Goal: Task Accomplishment & Management: Use online tool/utility

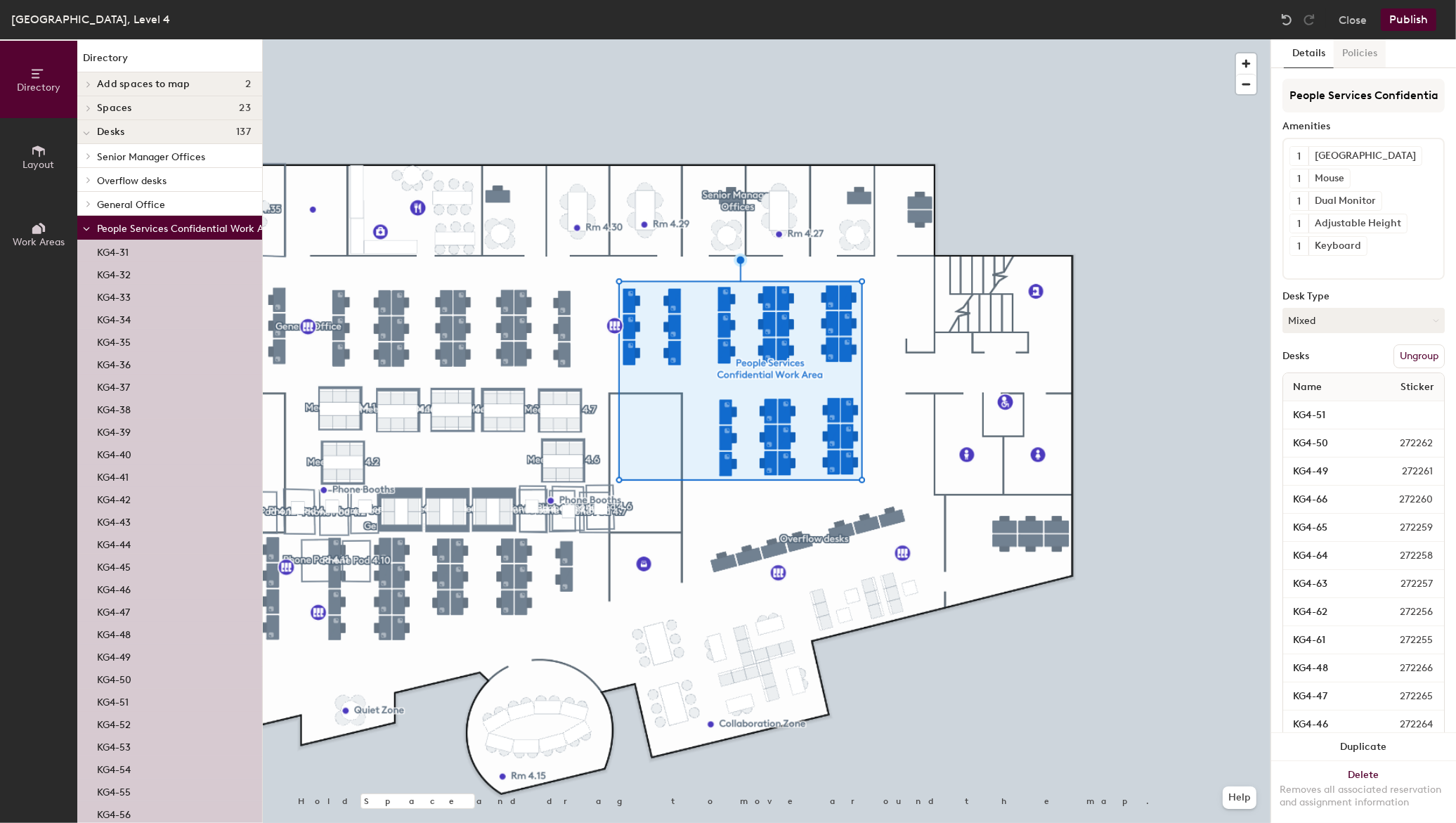
click at [1375, 60] on button "Policies" at bounding box center [1360, 54] width 52 height 29
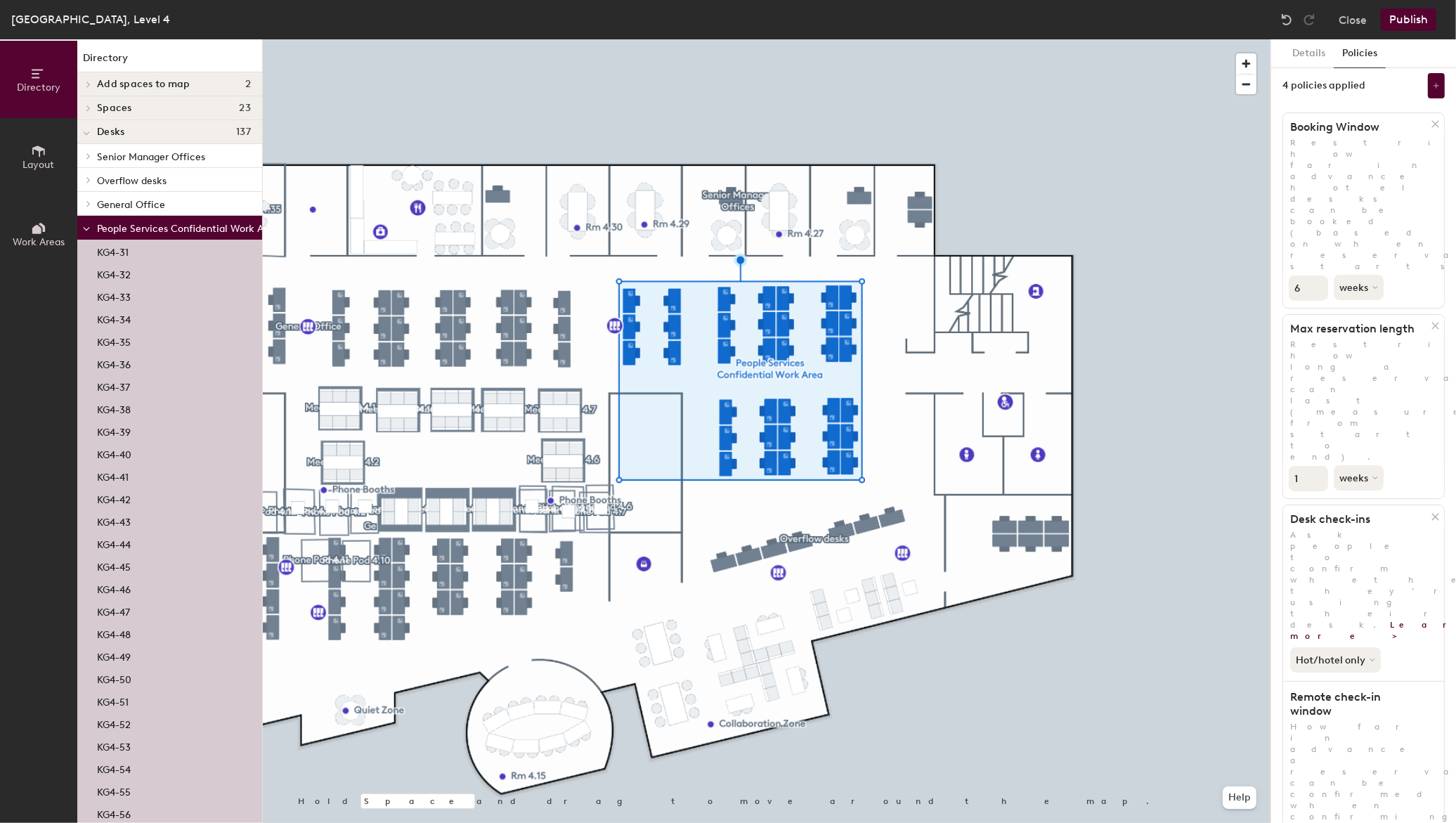
scroll to position [8, 0]
click at [1367, 645] on button "Hot/hotel only" at bounding box center [1336, 657] width 94 height 25
click at [1347, 679] on div "All desk types" at bounding box center [1333, 688] width 86 height 17
click at [1385, 640] on div "All desk types" at bounding box center [1363, 655] width 161 height 31
click at [1361, 645] on button "All desk types" at bounding box center [1333, 657] width 89 height 25
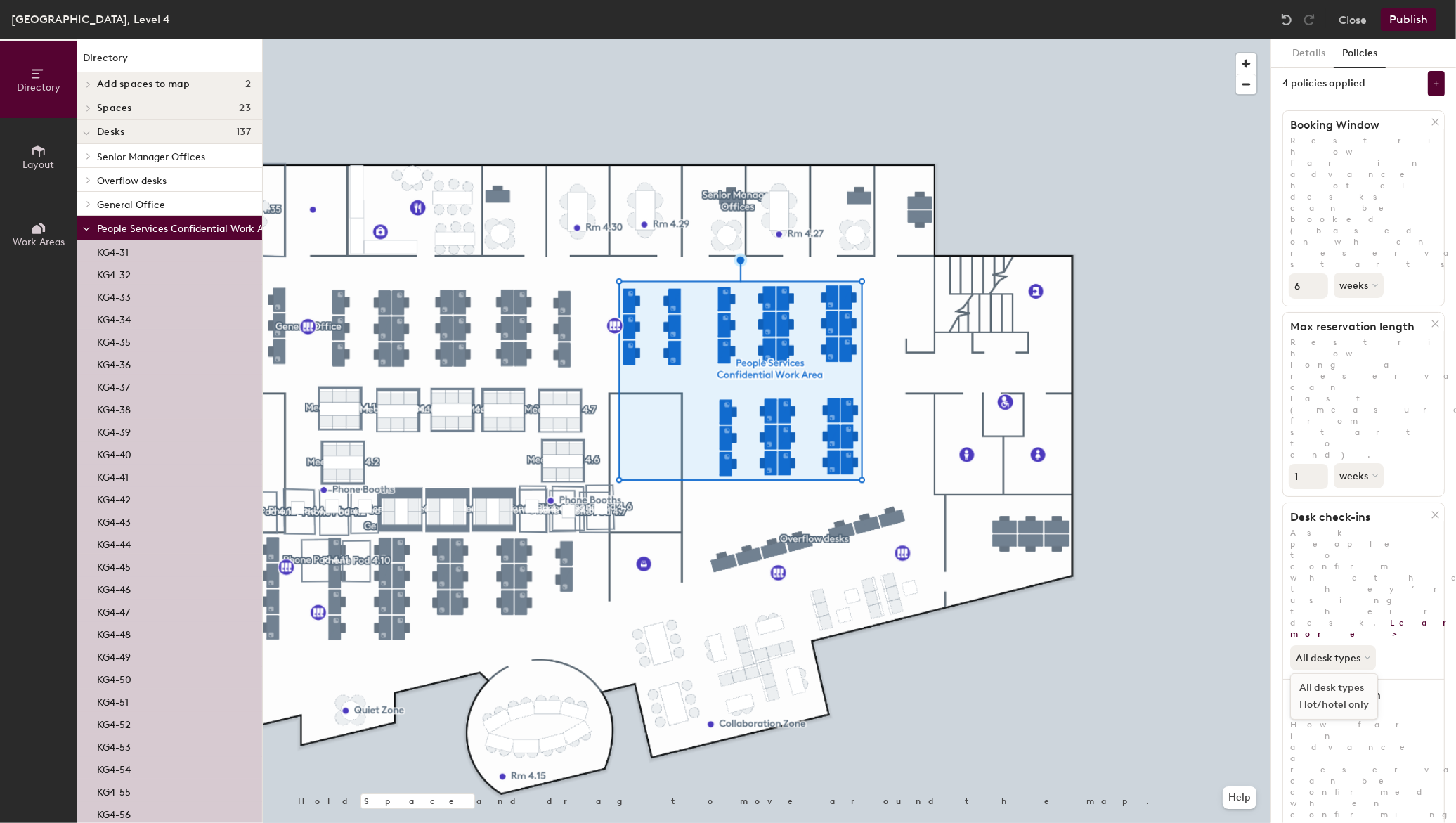
click at [1339, 696] on div "Hot/hotel only" at bounding box center [1333, 705] width 86 height 17
click at [1387, 640] on div "Hot/hotel only" at bounding box center [1363, 655] width 161 height 31
click at [1347, 8] on button "Close" at bounding box center [1352, 19] width 28 height 23
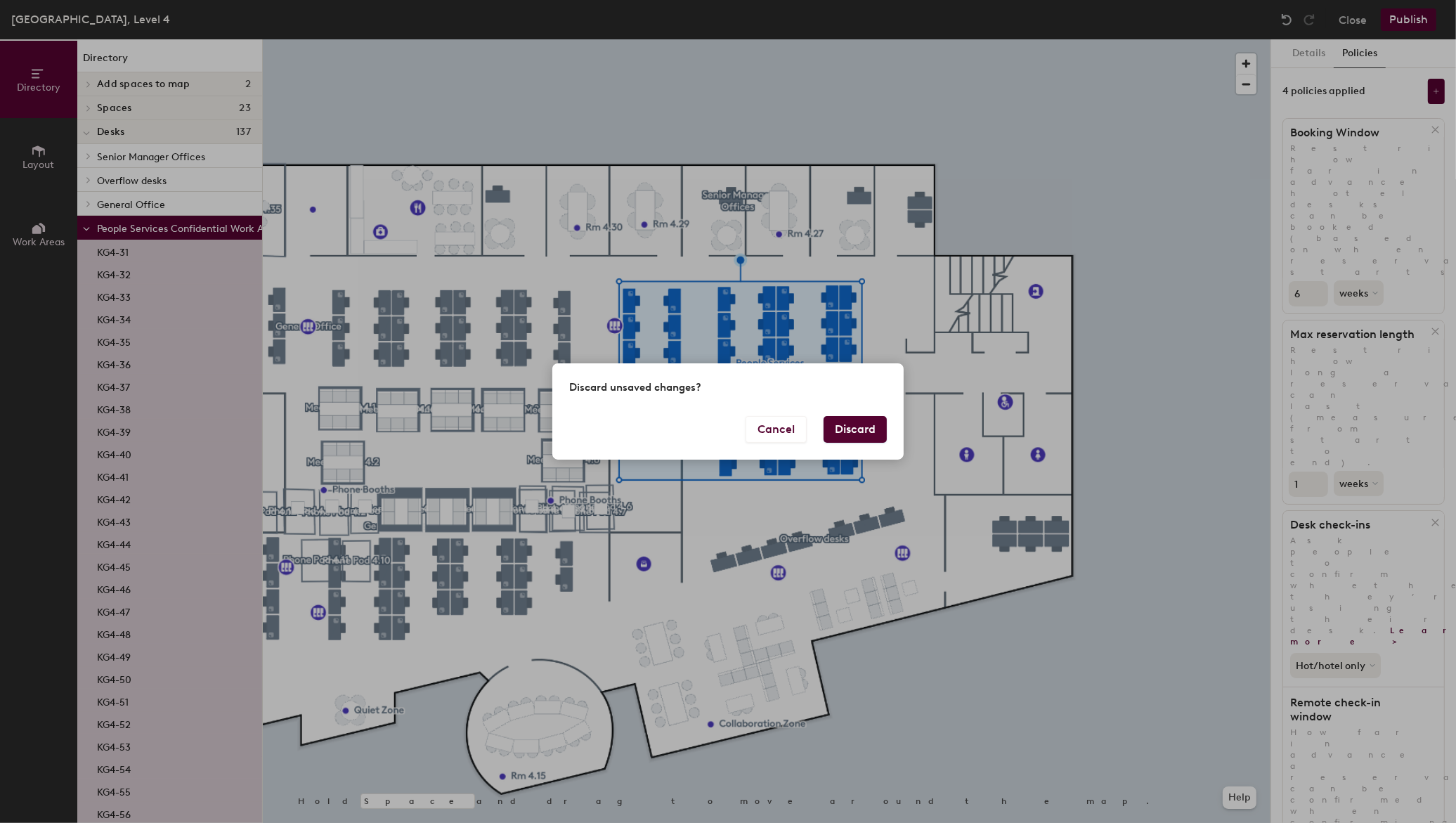
click at [843, 425] on button "Discard" at bounding box center [854, 429] width 63 height 27
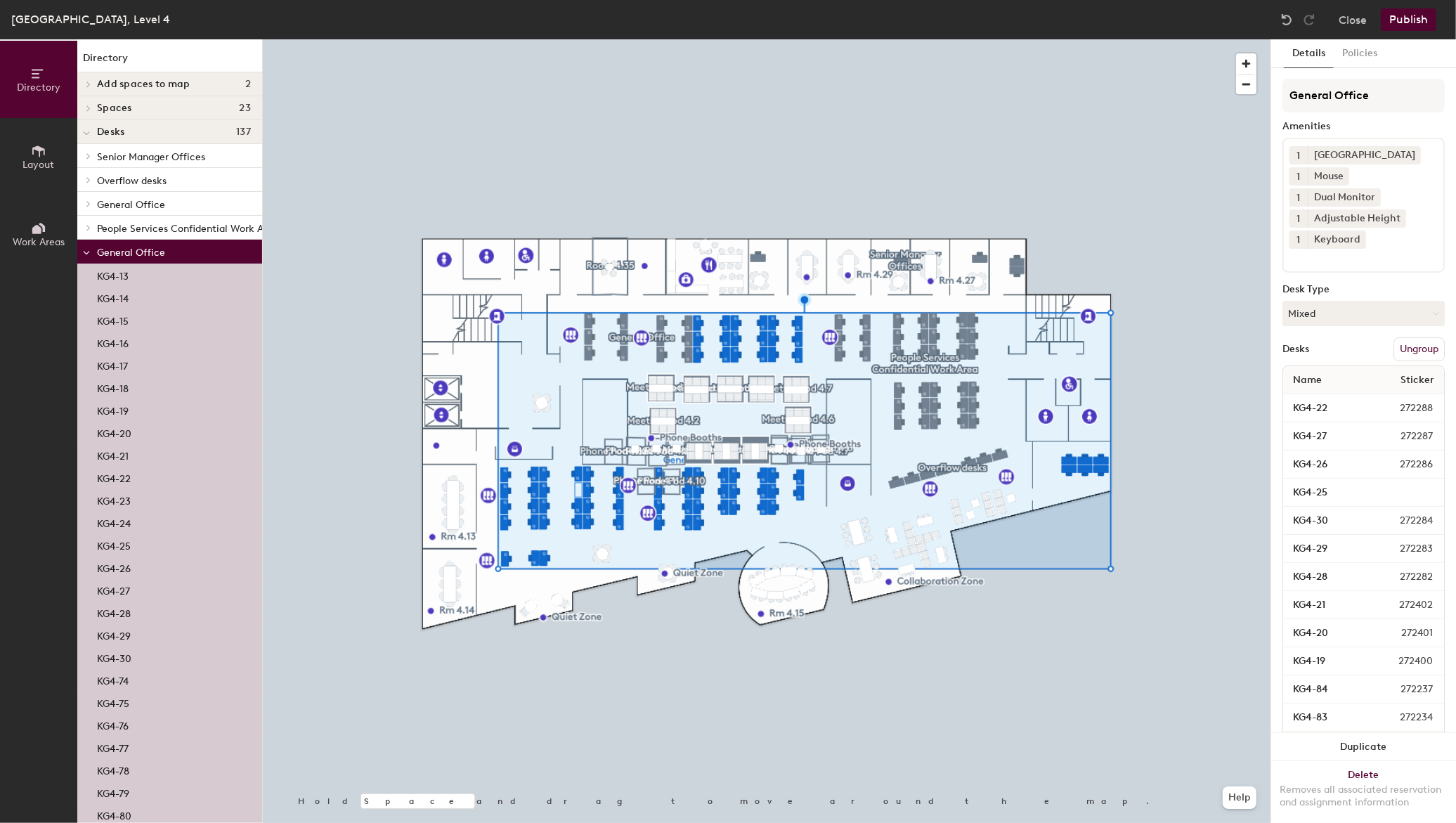
click at [1401, 347] on button "Ungroup" at bounding box center [1419, 349] width 52 height 24
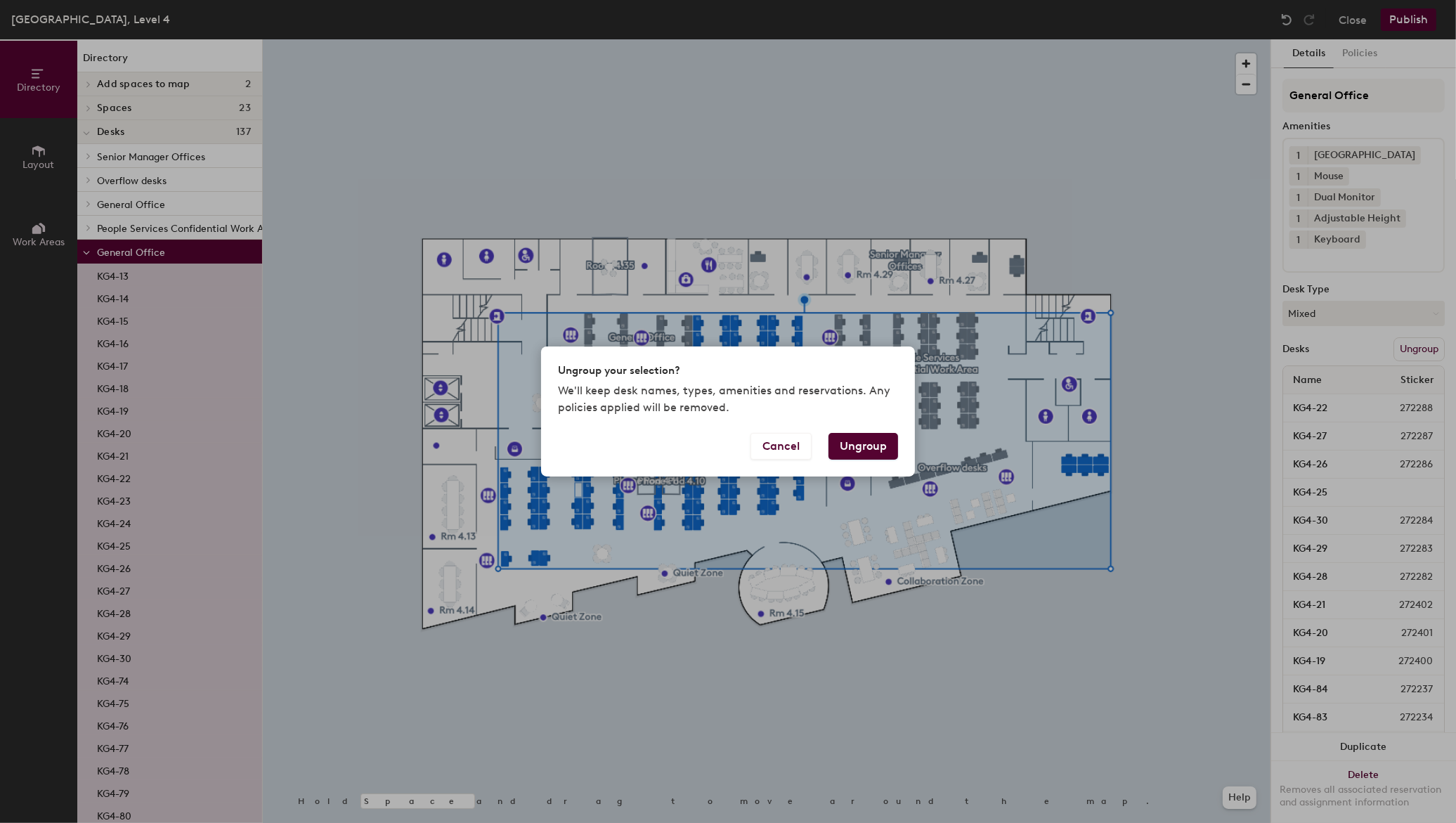
click at [862, 435] on button "Ungroup" at bounding box center [863, 446] width 69 height 27
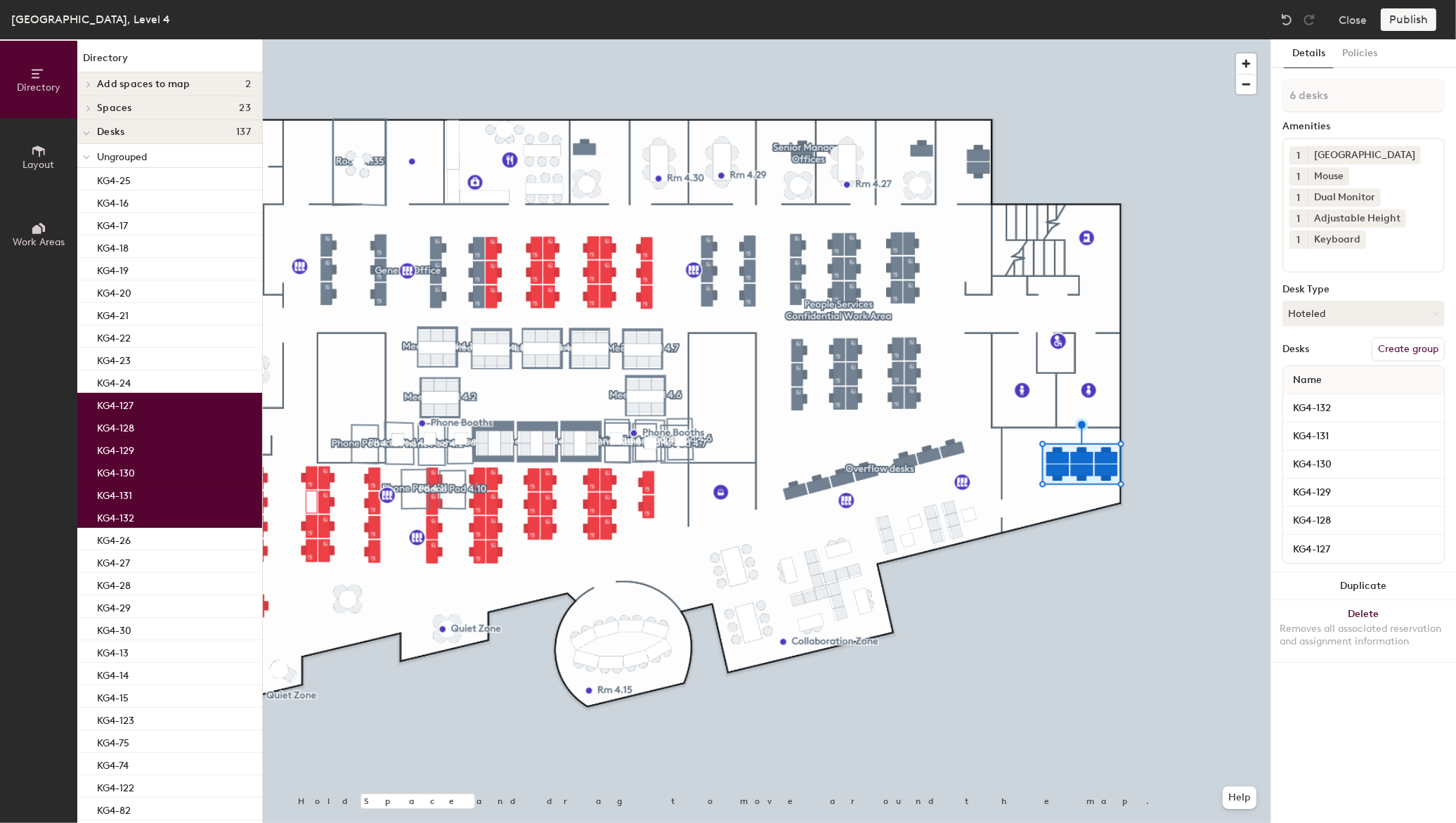
click at [1403, 343] on button "Create group" at bounding box center [1408, 349] width 73 height 24
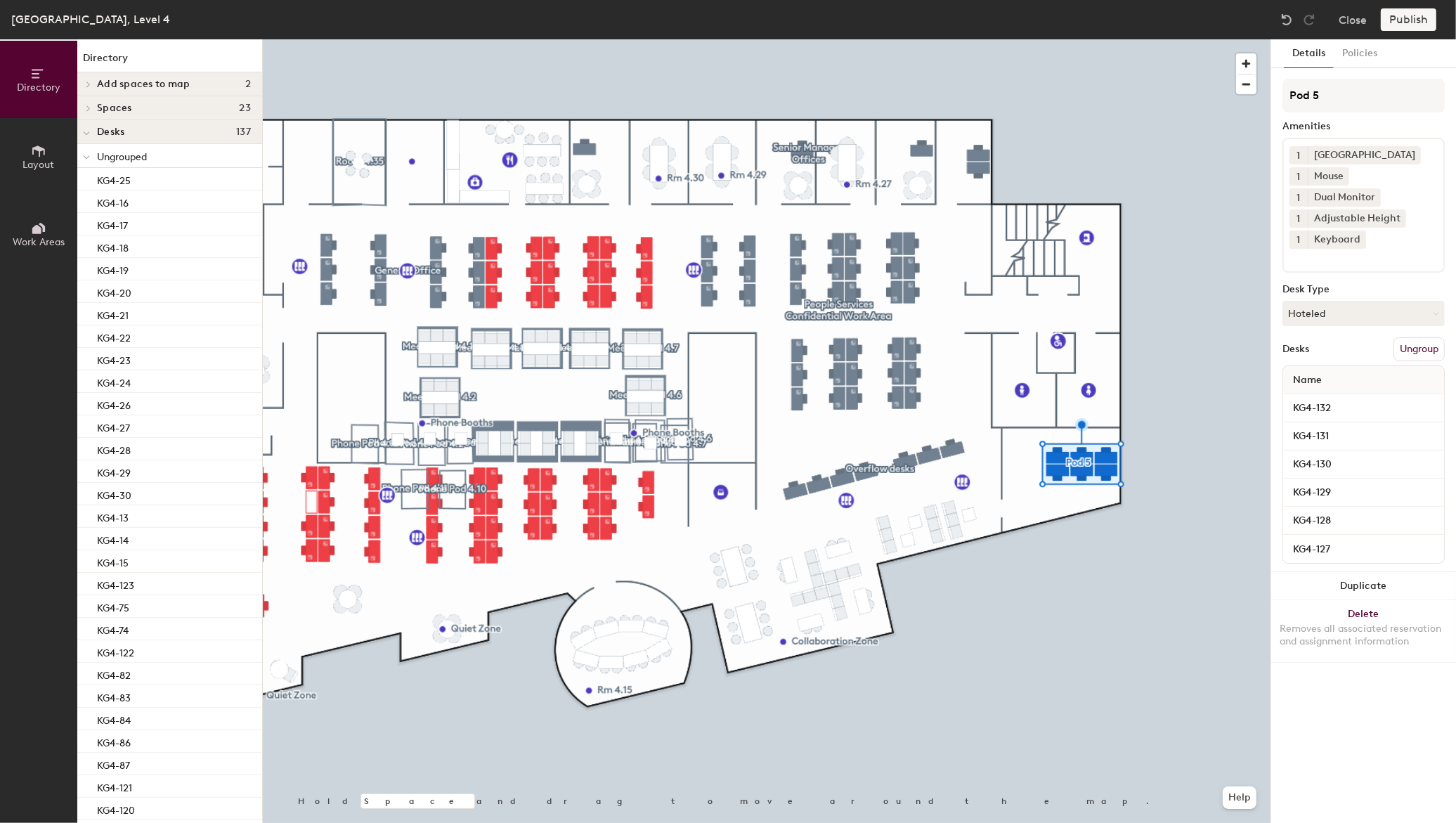
click at [1255, 96] on div "Directory Layout Work Areas Directory Add spaces to map 2 Space test space Spac…" at bounding box center [728, 431] width 1456 height 783
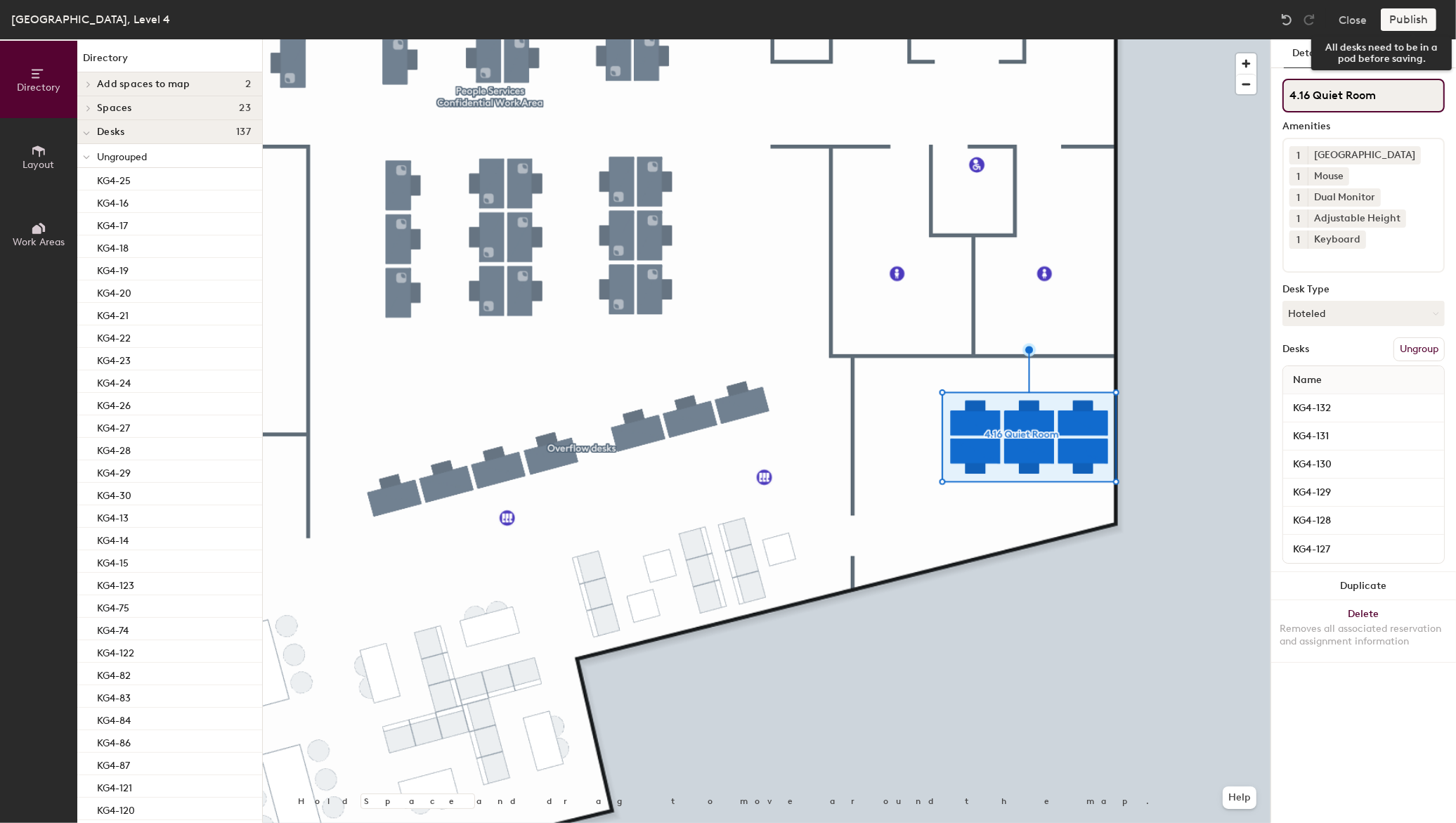
type input "4.16 Quiet Room"
click at [1400, 23] on div "Publish" at bounding box center [1413, 19] width 64 height 23
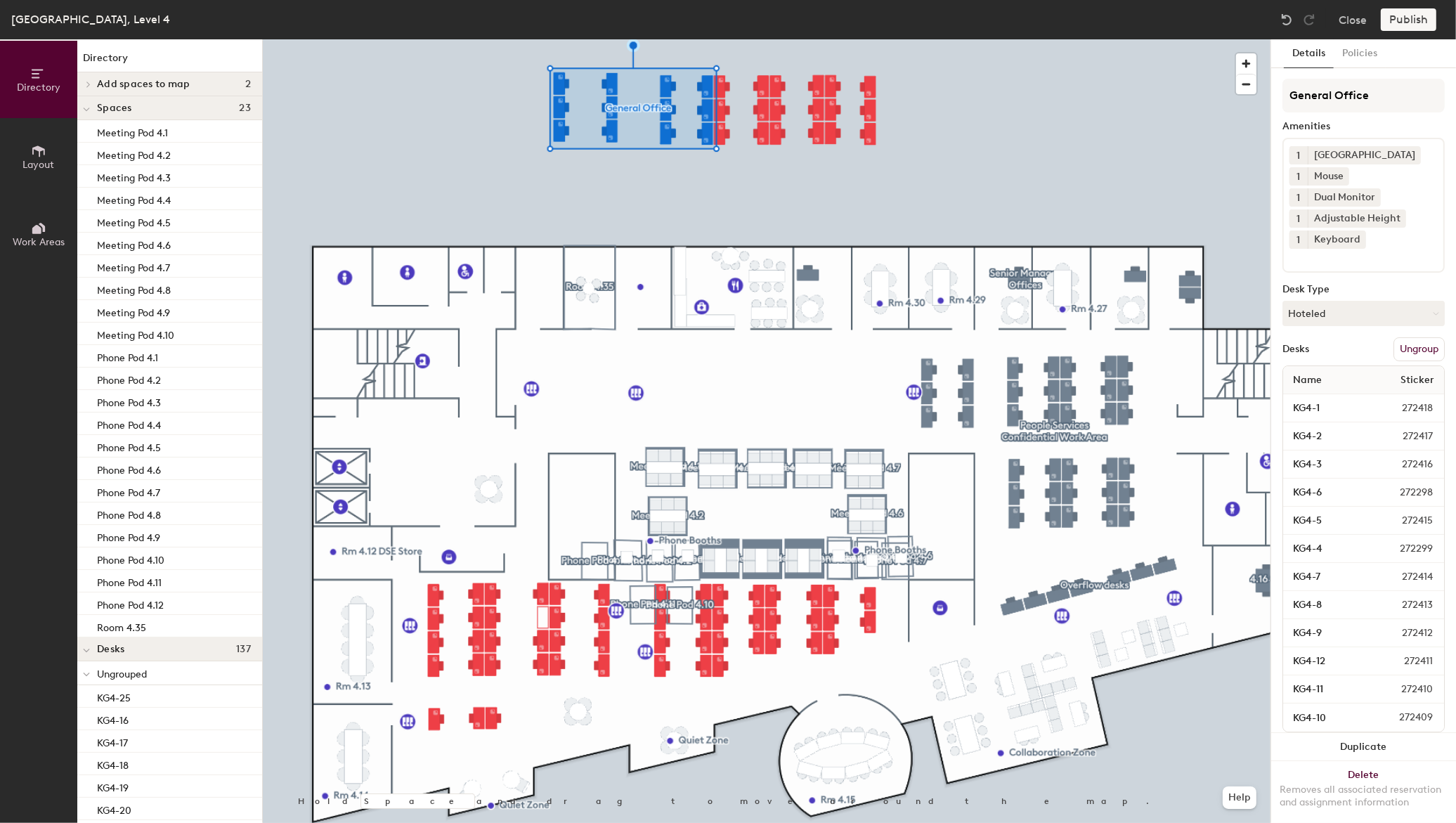
click at [1402, 340] on button "Ungroup" at bounding box center [1419, 349] width 52 height 24
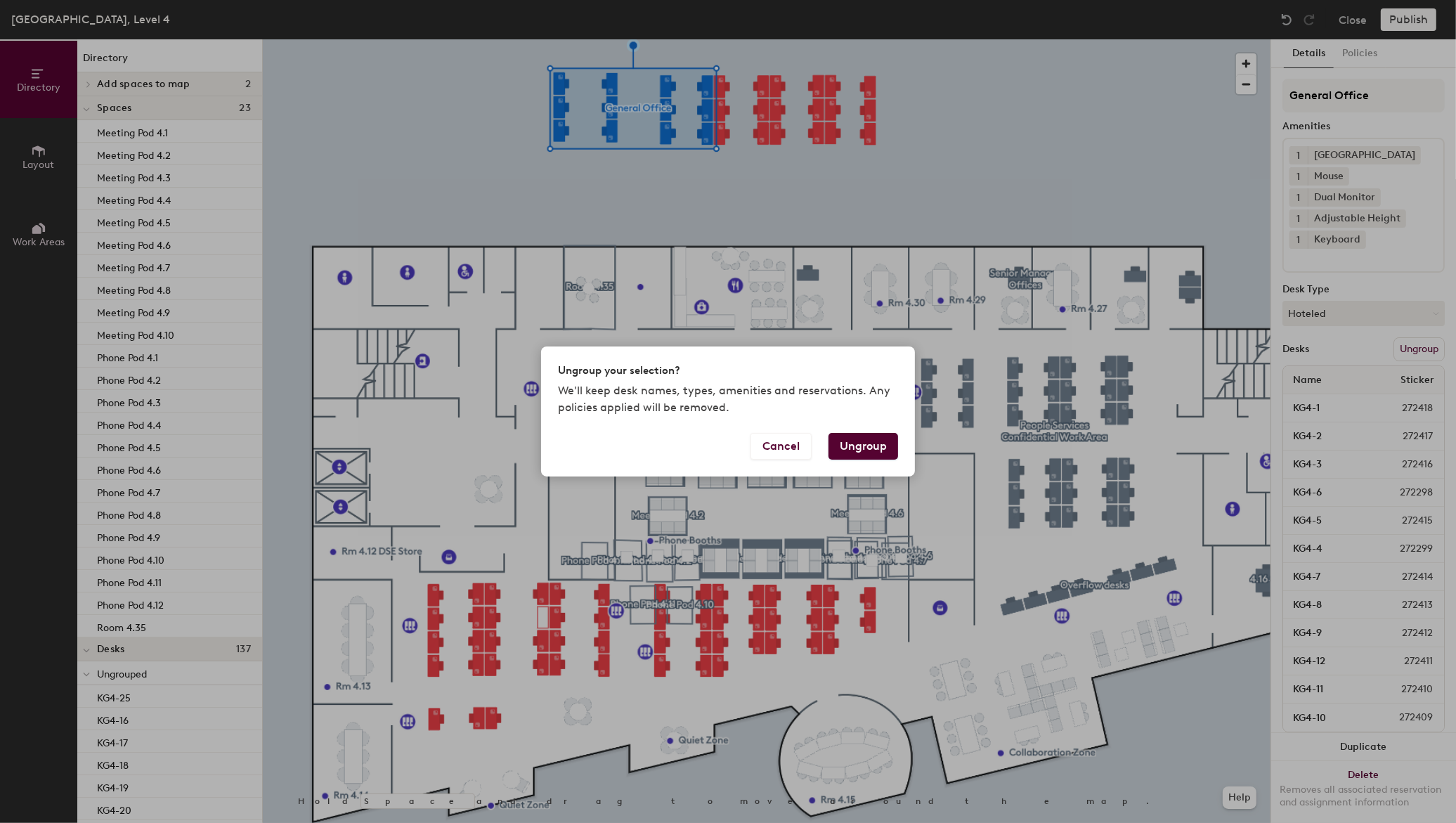
click at [863, 455] on button "Ungroup" at bounding box center [863, 446] width 69 height 27
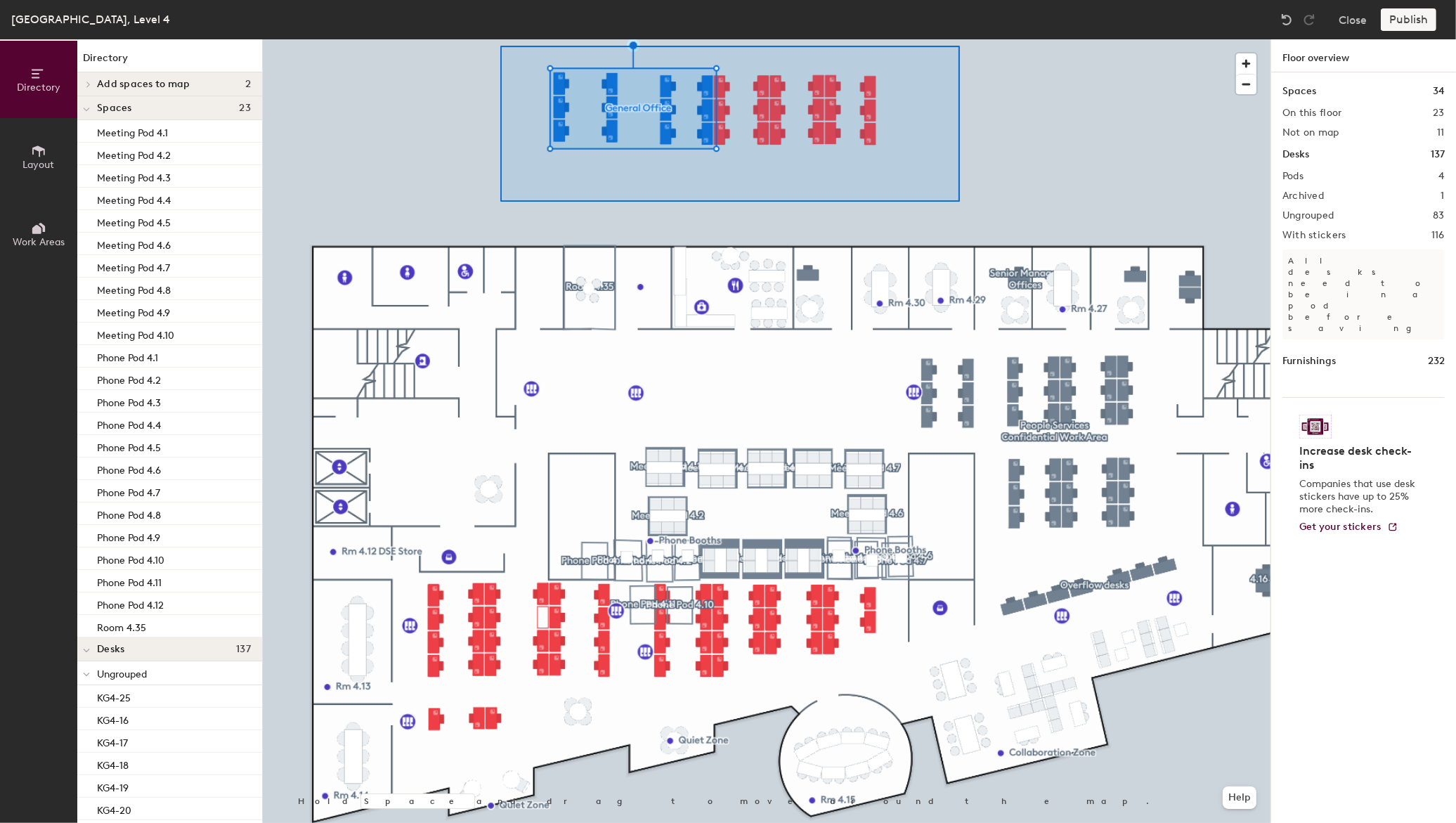
click at [478, 40] on div at bounding box center [766, 40] width 1007 height 0
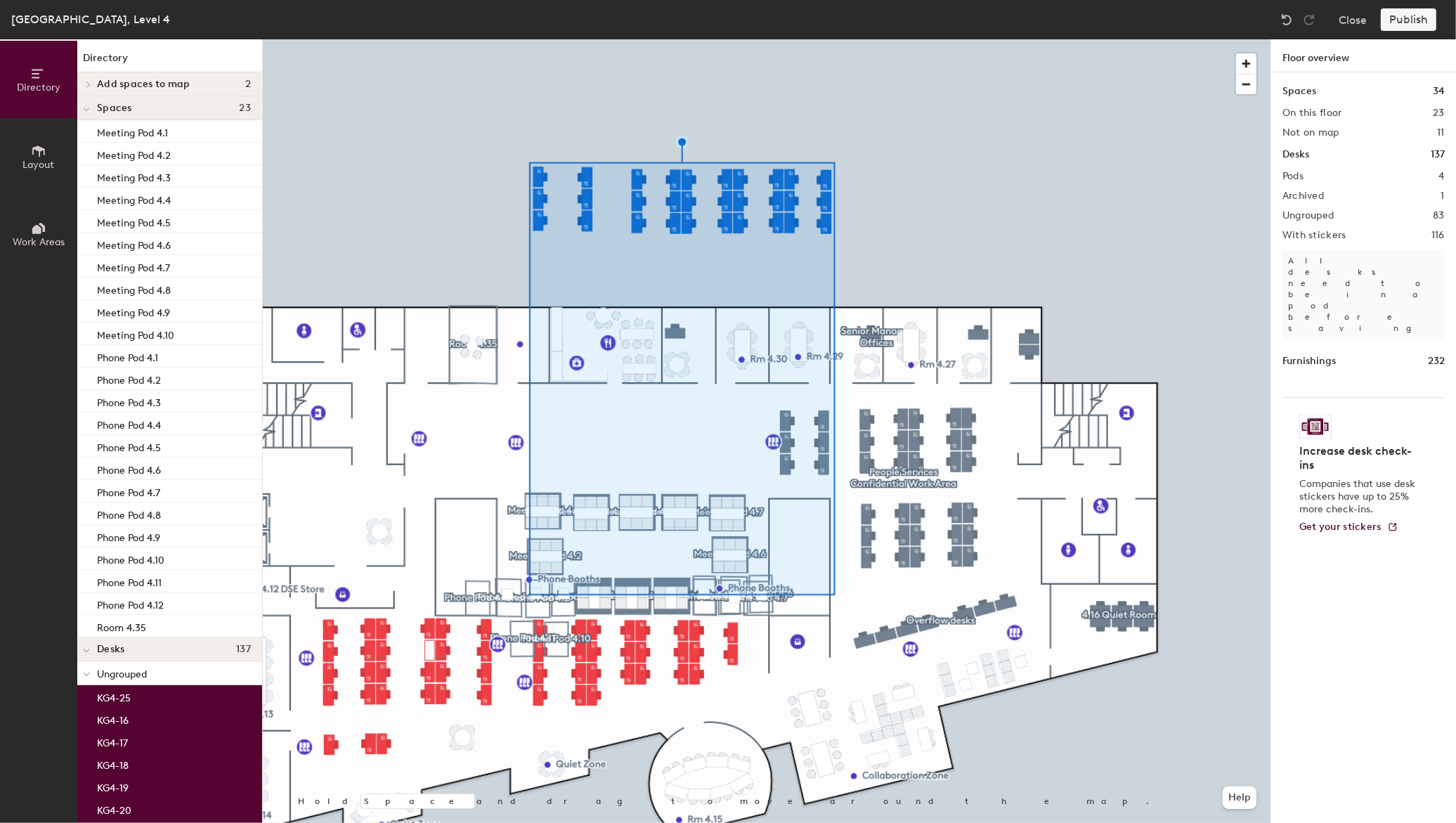
click at [1399, 22] on div "Publish" at bounding box center [1413, 19] width 64 height 23
click at [1405, 19] on div "Publish" at bounding box center [1413, 19] width 64 height 23
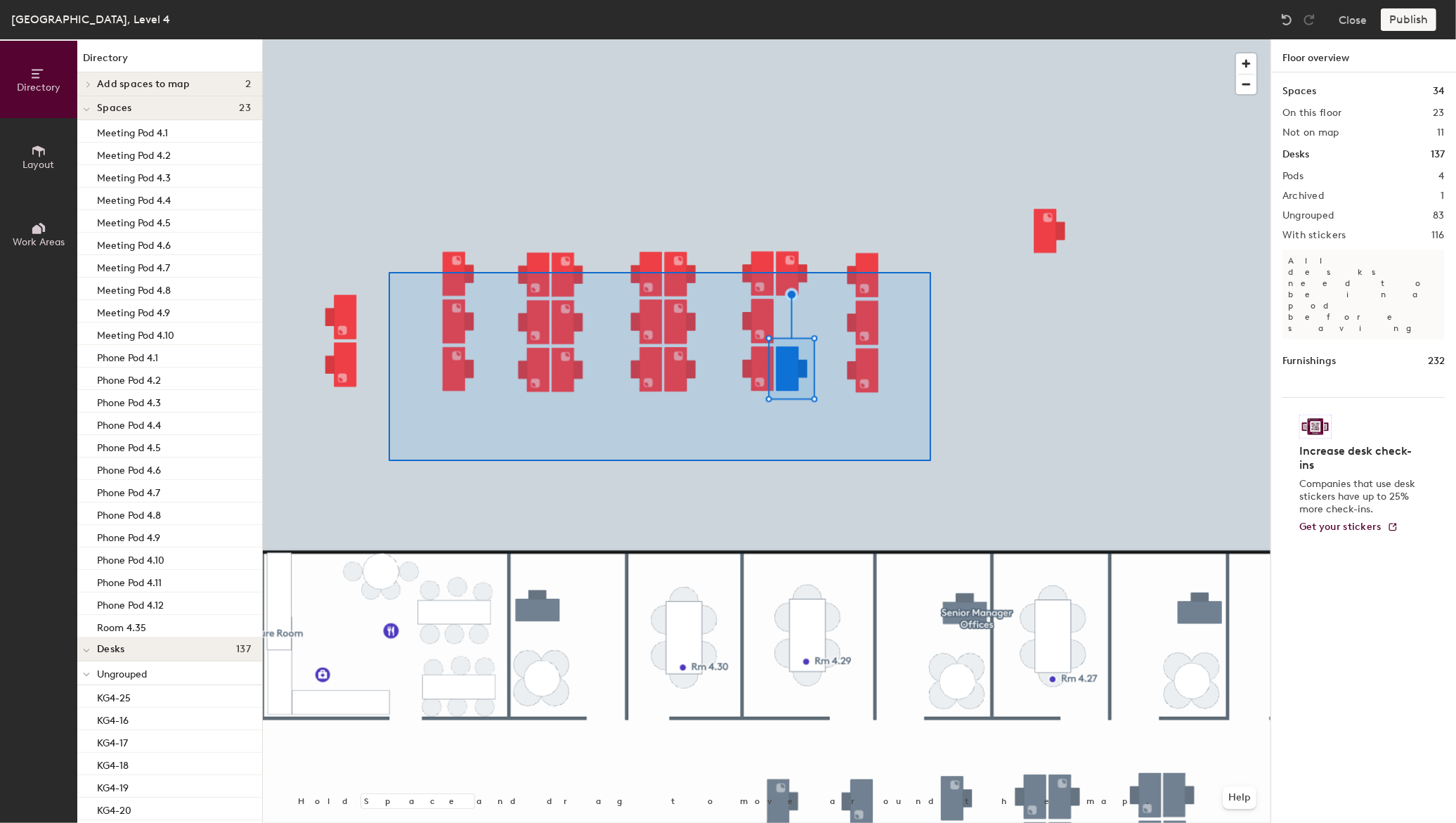
click at [423, 40] on div at bounding box center [766, 40] width 1007 height 0
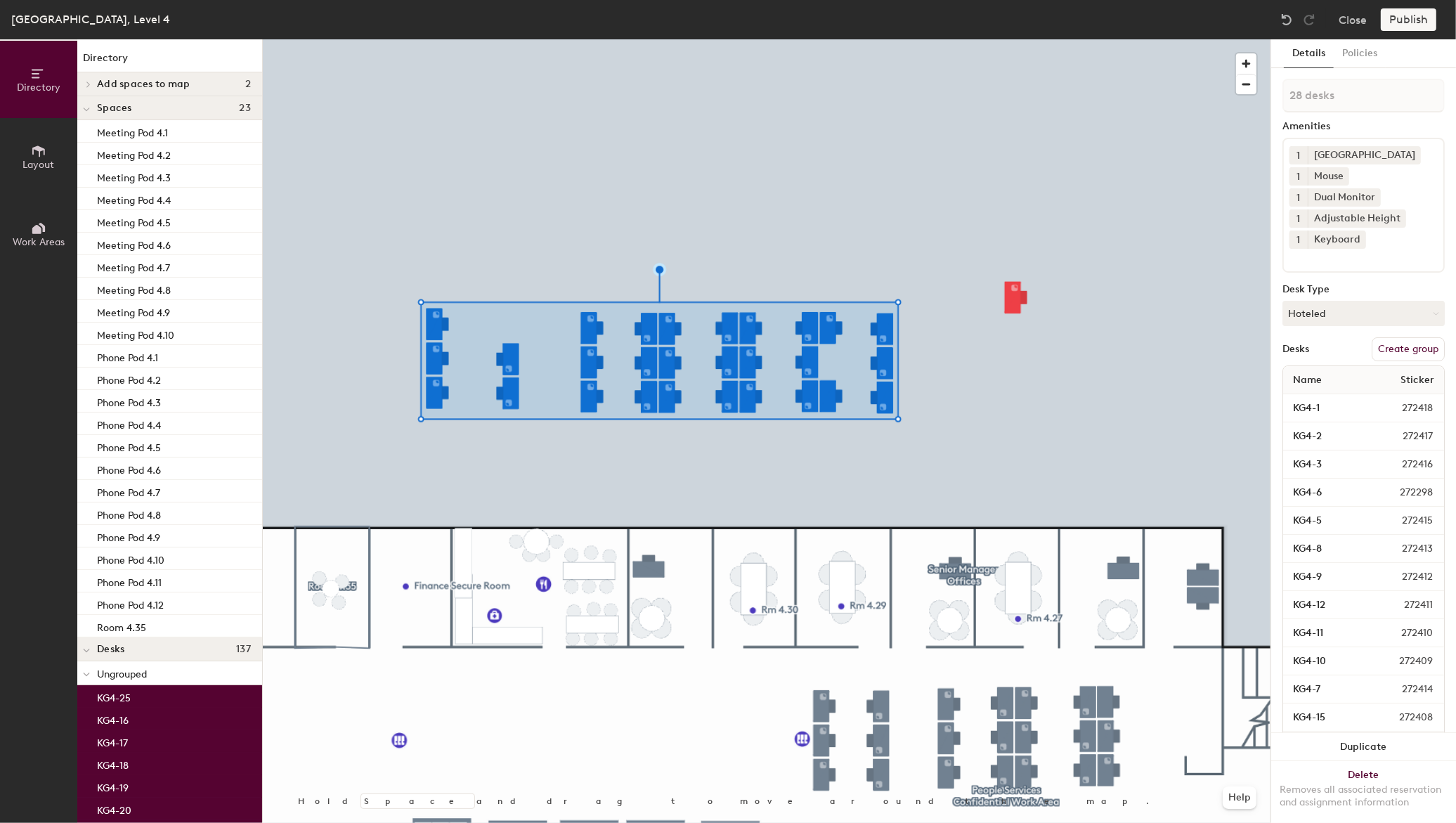
click at [1410, 345] on button "Create group" at bounding box center [1408, 349] width 73 height 24
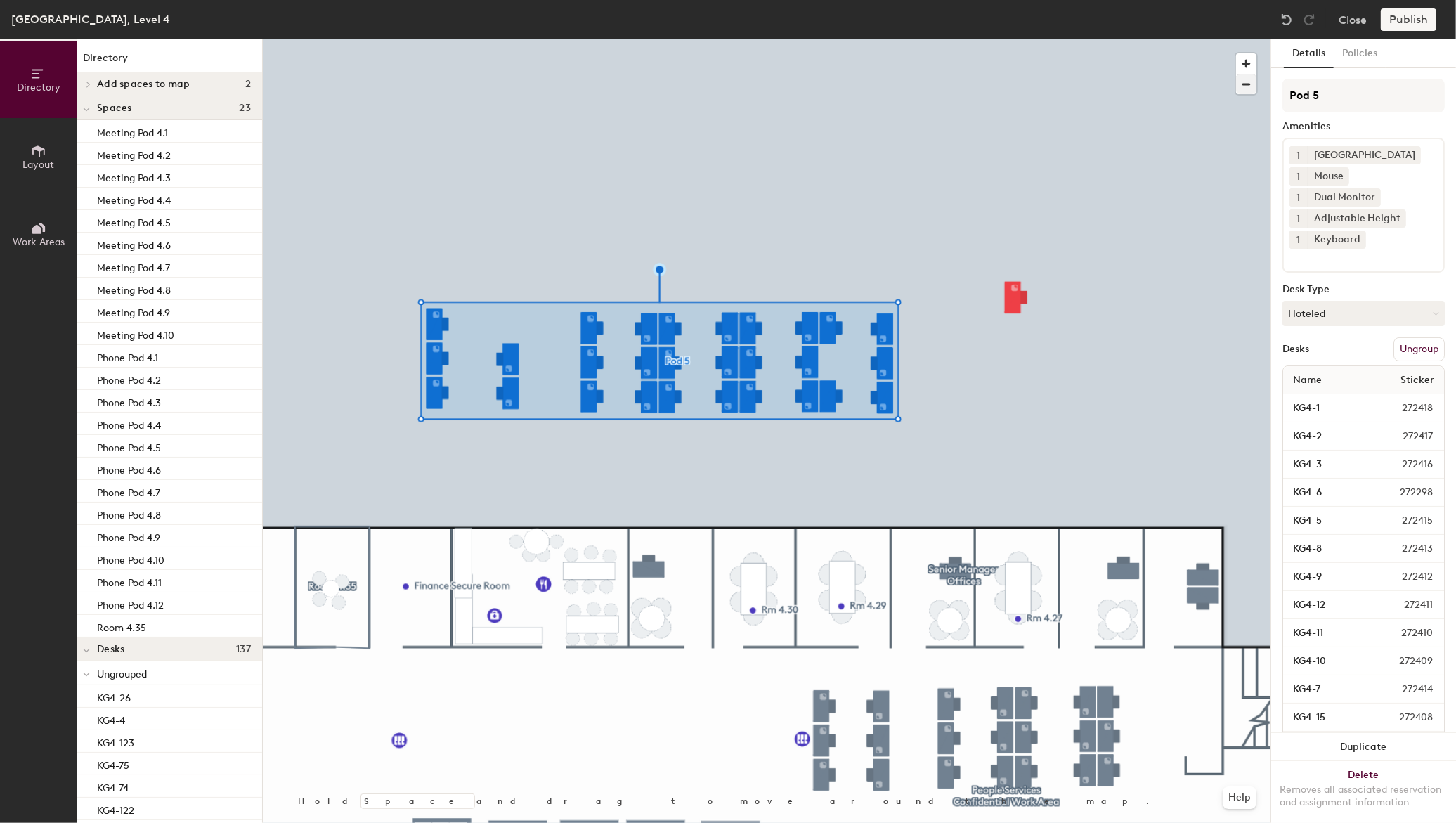
drag, startPoint x: 1333, startPoint y: 90, endPoint x: 1239, endPoint y: 90, distance: 94.0
click at [1239, 90] on div "Directory Layout Work Areas Directory Add spaces to map 2 Space test space Spac…" at bounding box center [728, 431] width 1456 height 783
type input "General Office"
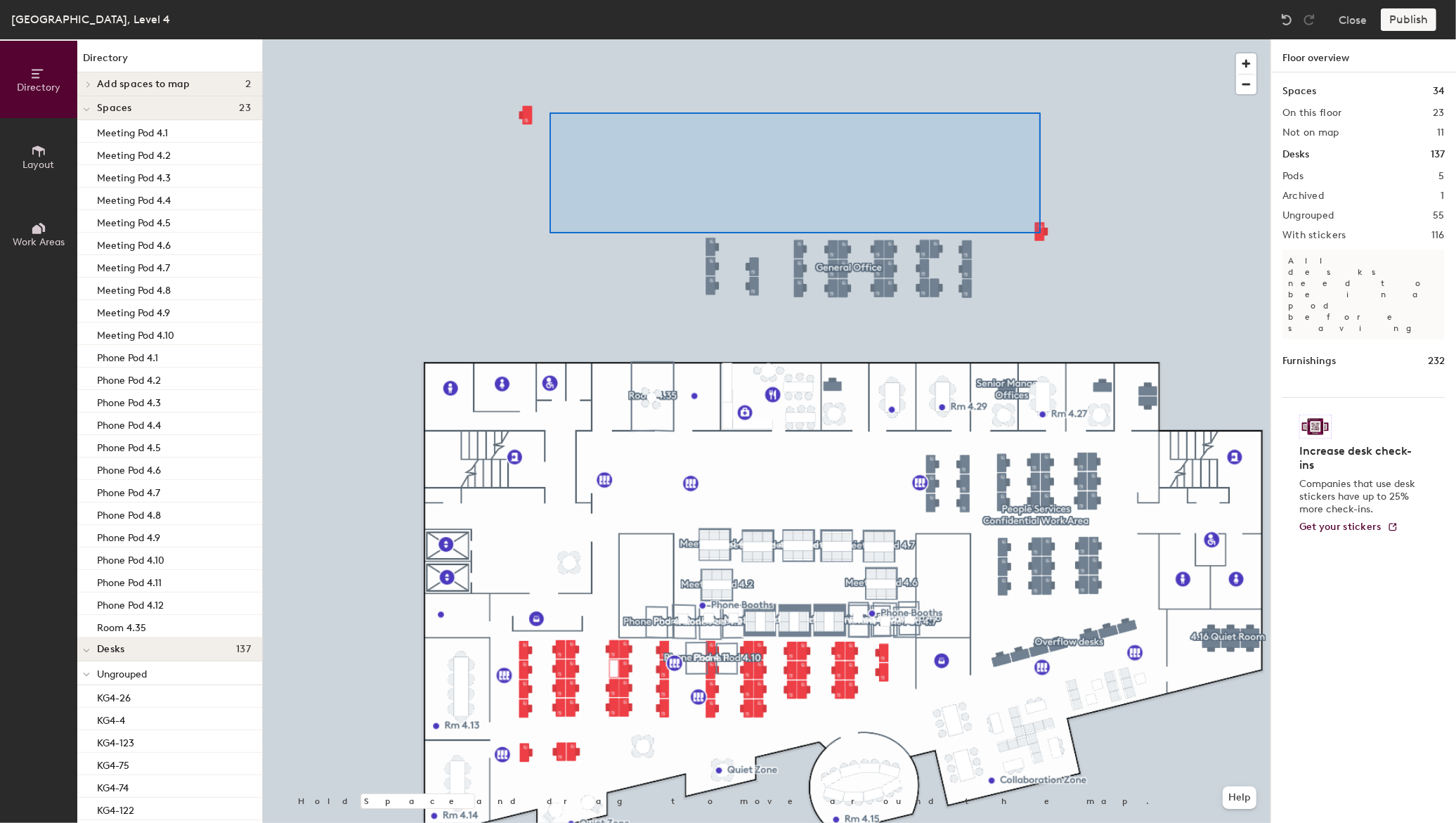
click at [552, 40] on div at bounding box center [766, 40] width 1007 height 0
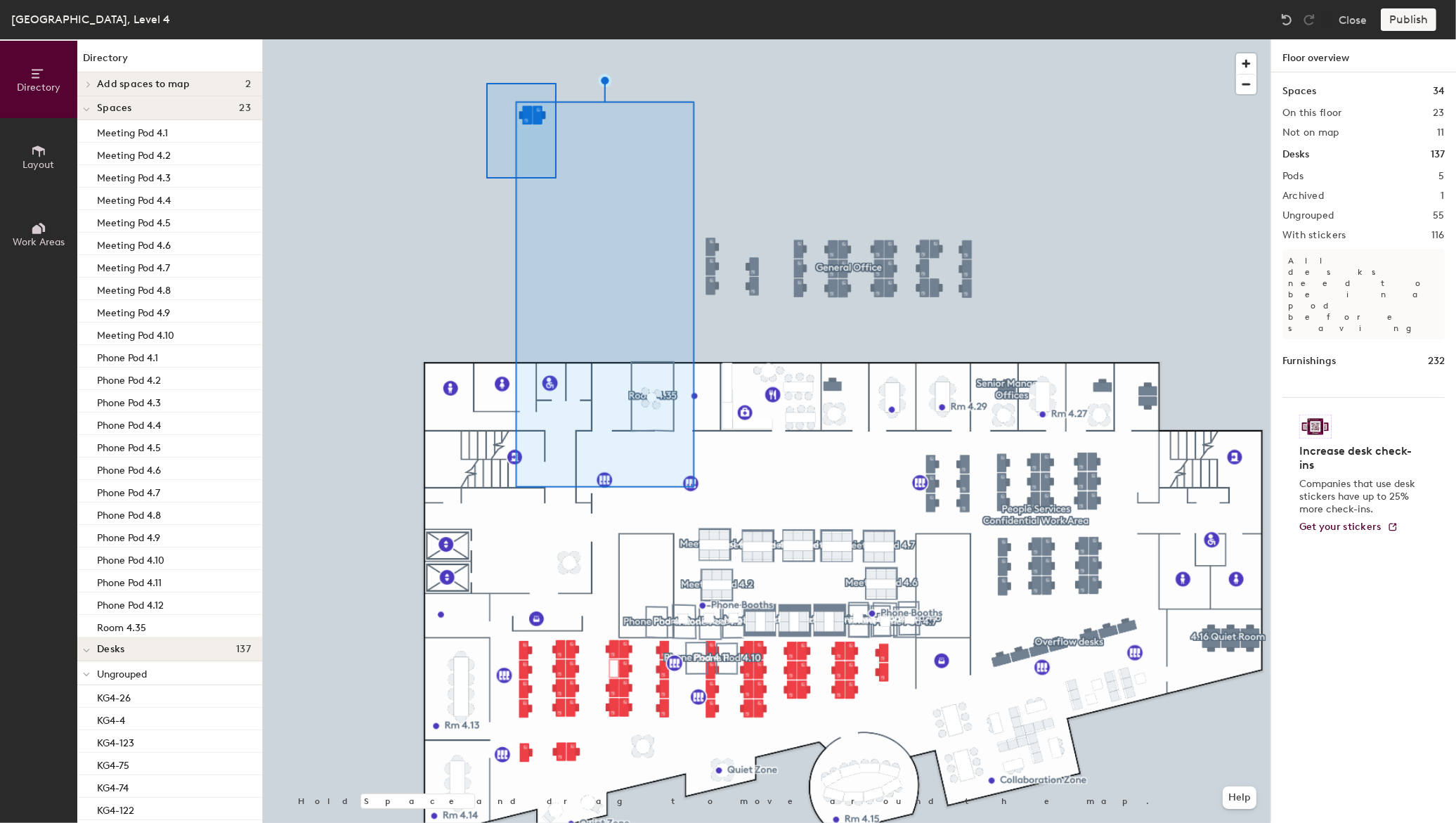
click at [485, 40] on div at bounding box center [766, 40] width 1007 height 0
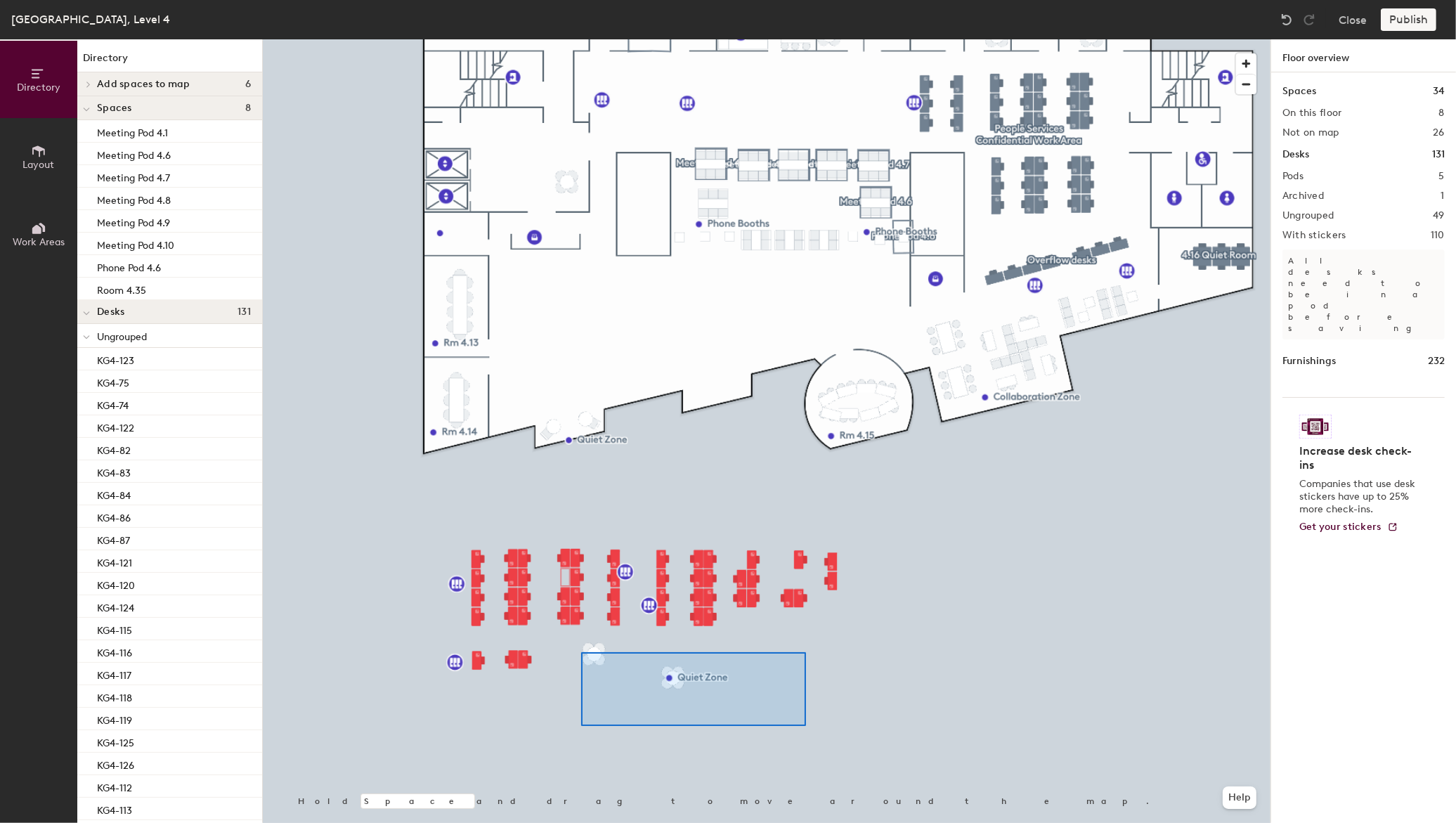
click at [576, 40] on div at bounding box center [766, 40] width 1007 height 0
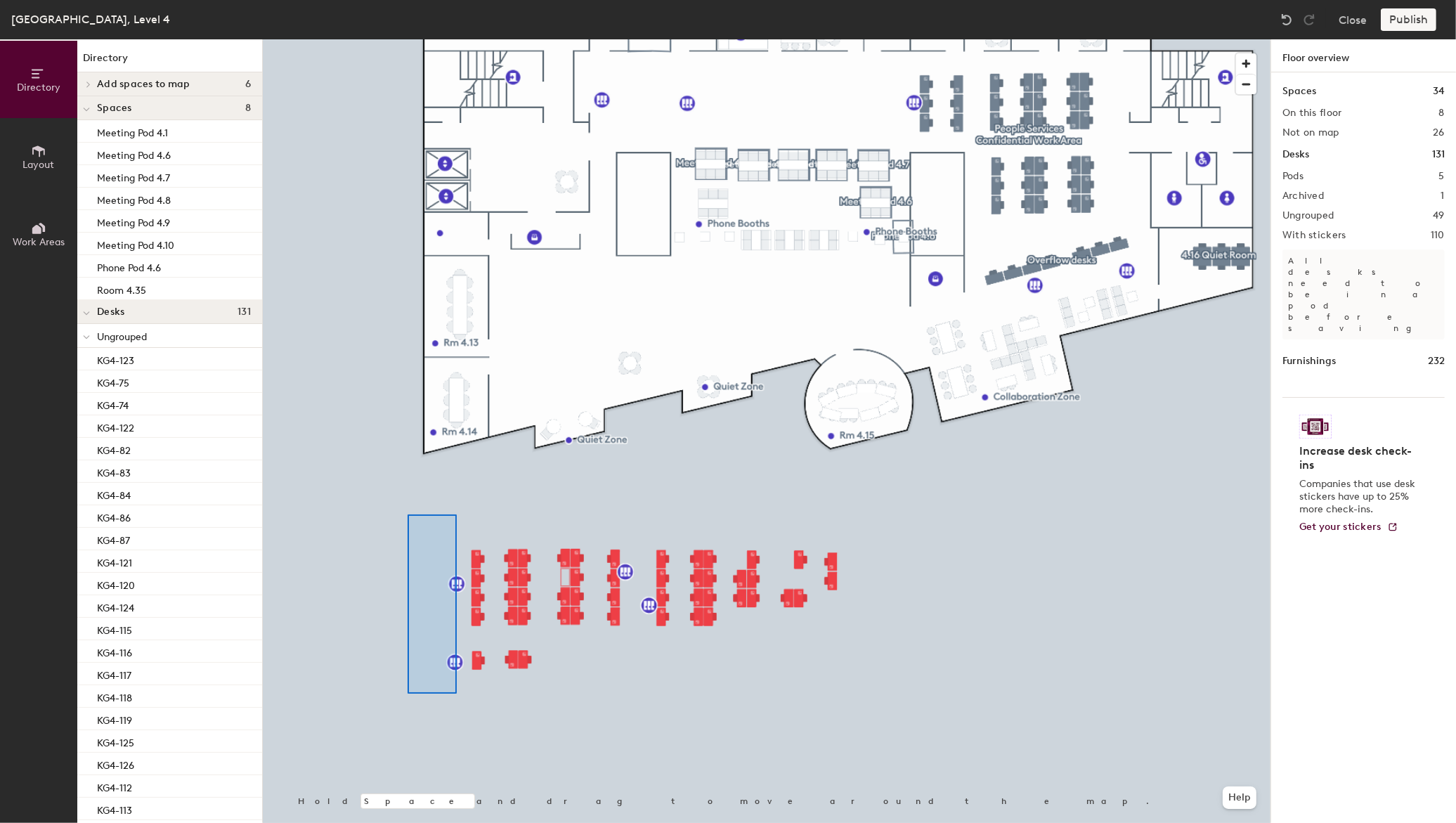
click at [407, 40] on div at bounding box center [766, 40] width 1007 height 0
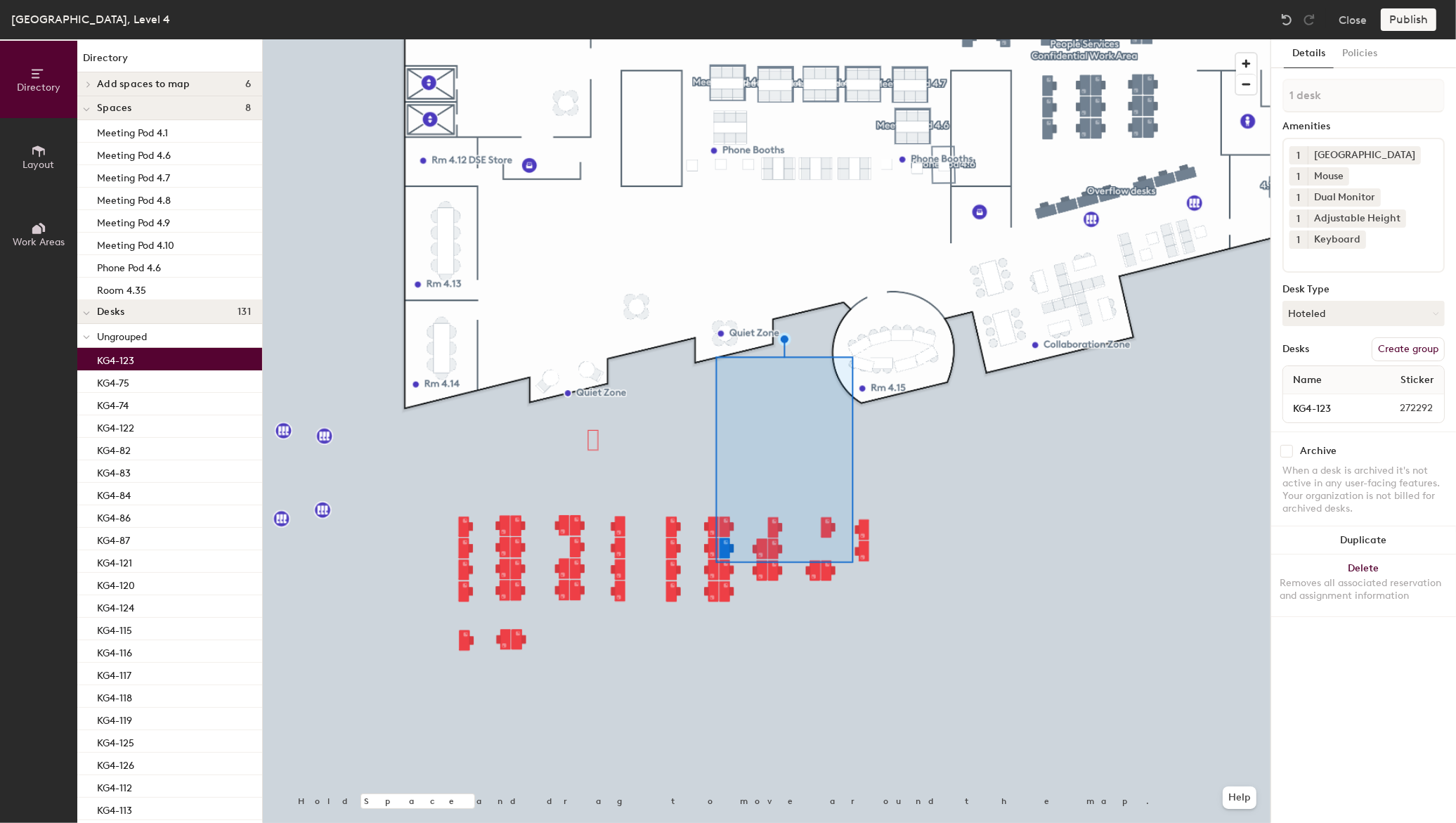
click at [150, 350] on div "KG4-123" at bounding box center [169, 359] width 185 height 23
click at [151, 415] on div "KG4-122" at bounding box center [169, 426] width 185 height 23
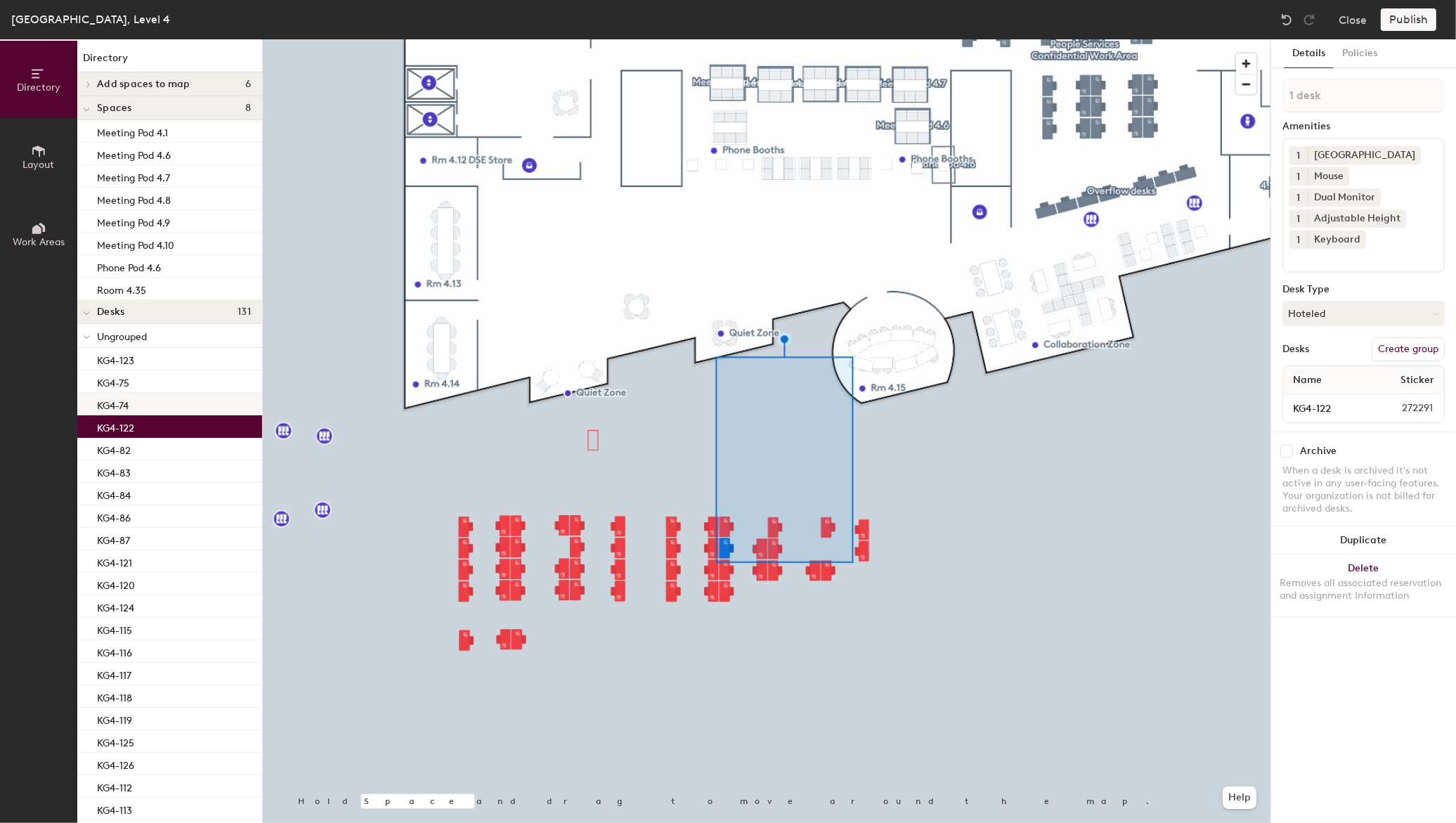
click at [152, 402] on div "KG4-74" at bounding box center [169, 404] width 185 height 23
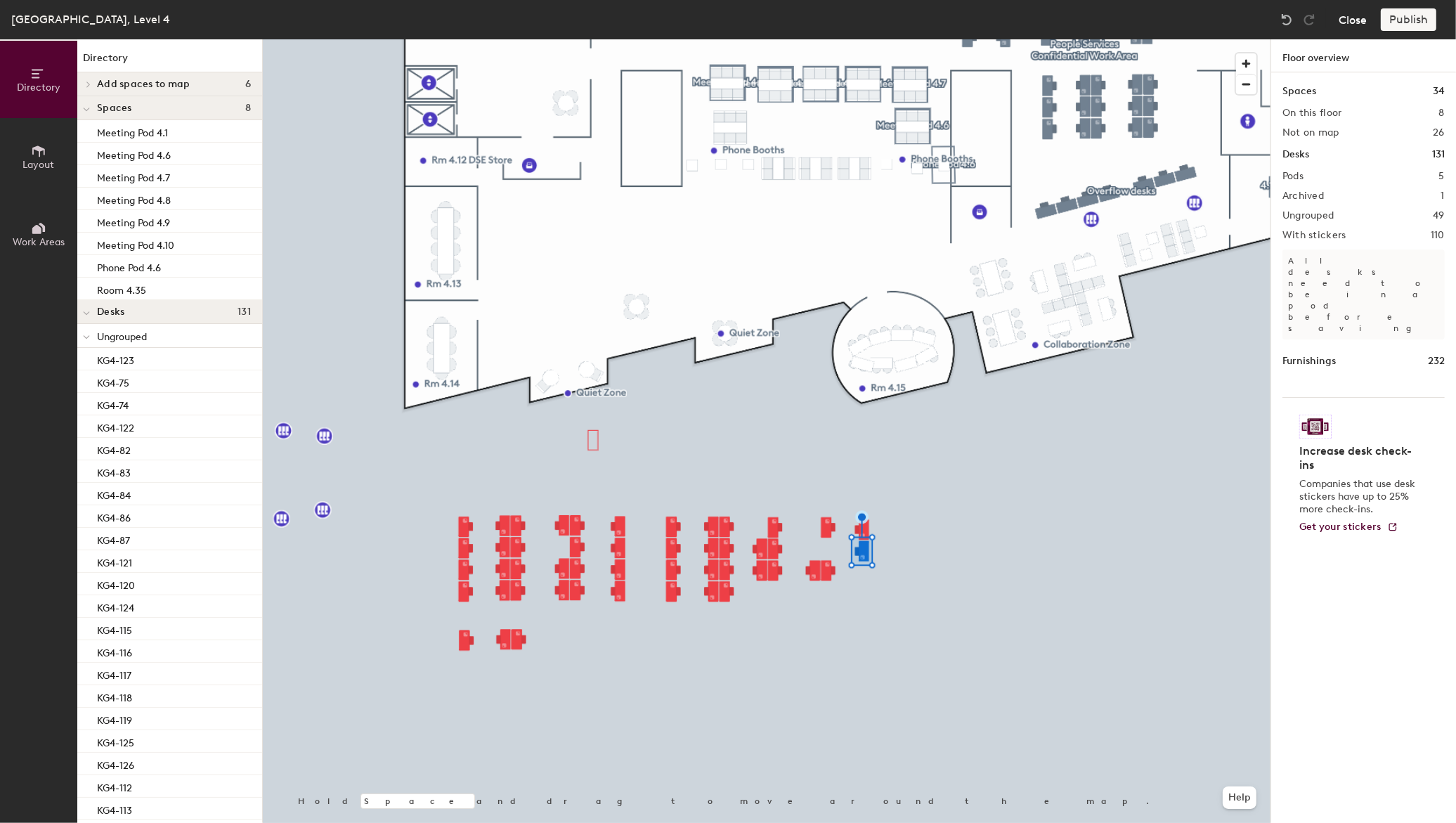
click at [1356, 19] on button "Close" at bounding box center [1352, 19] width 28 height 23
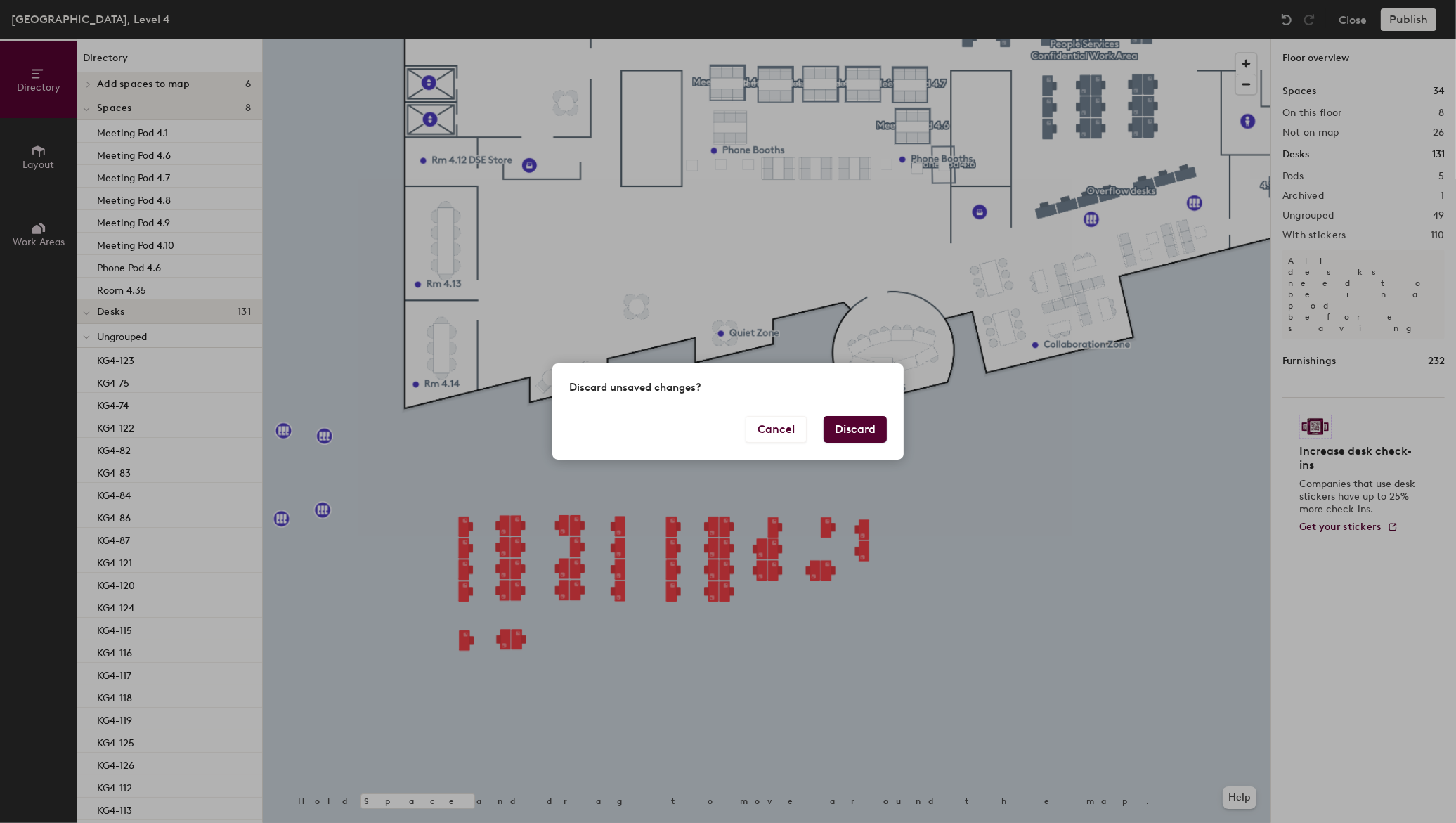
click at [851, 423] on button "Discard" at bounding box center [854, 429] width 63 height 27
